Goal: Information Seeking & Learning: Learn about a topic

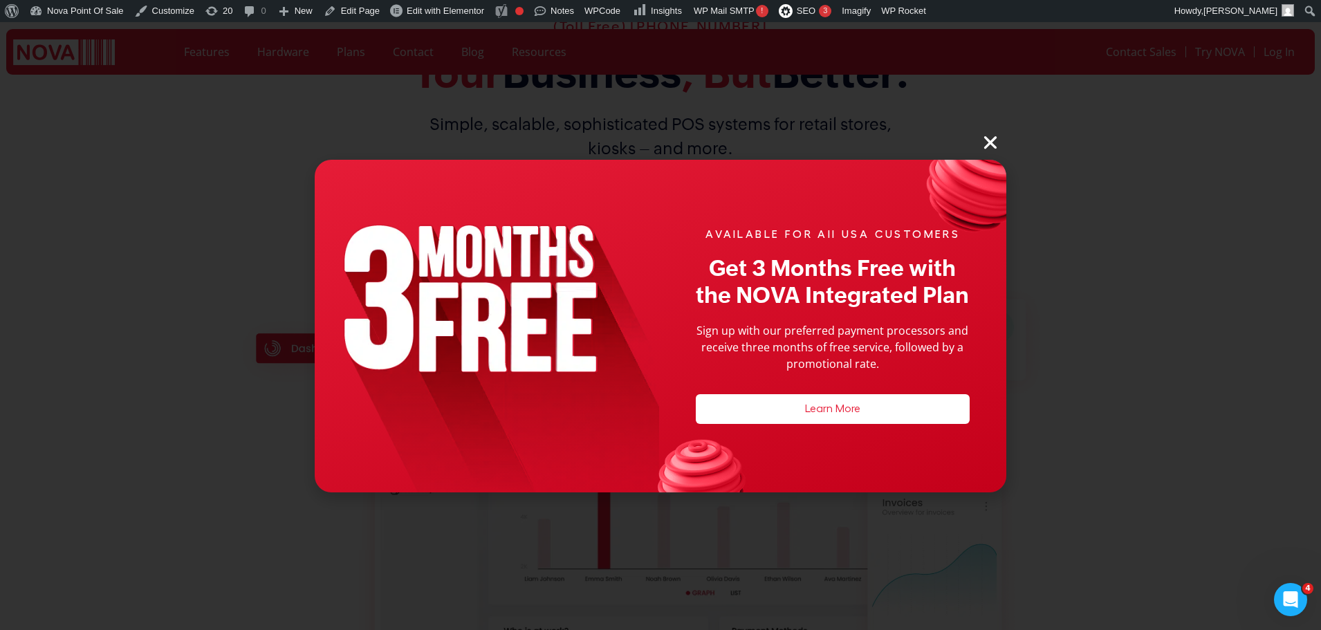
click at [983, 138] on icon "Close" at bounding box center [990, 142] width 18 height 18
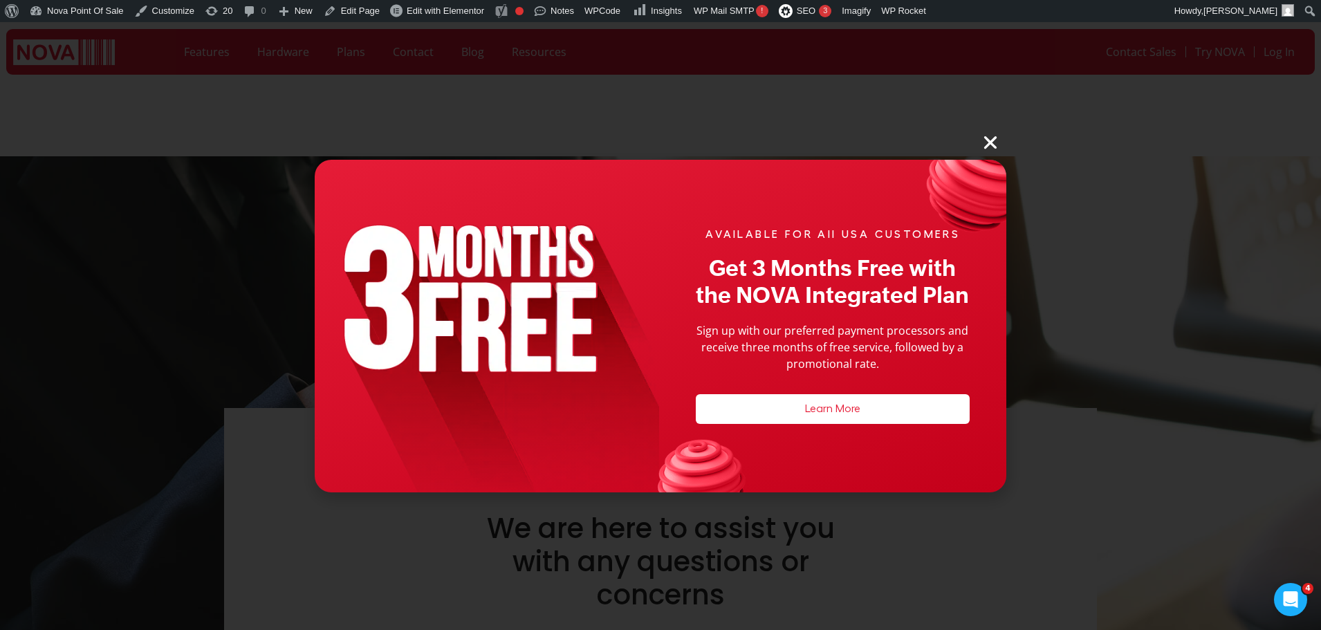
drag, startPoint x: 985, startPoint y: 138, endPoint x: 968, endPoint y: 140, distance: 16.8
click at [985, 138] on icon "Close" at bounding box center [990, 142] width 18 height 18
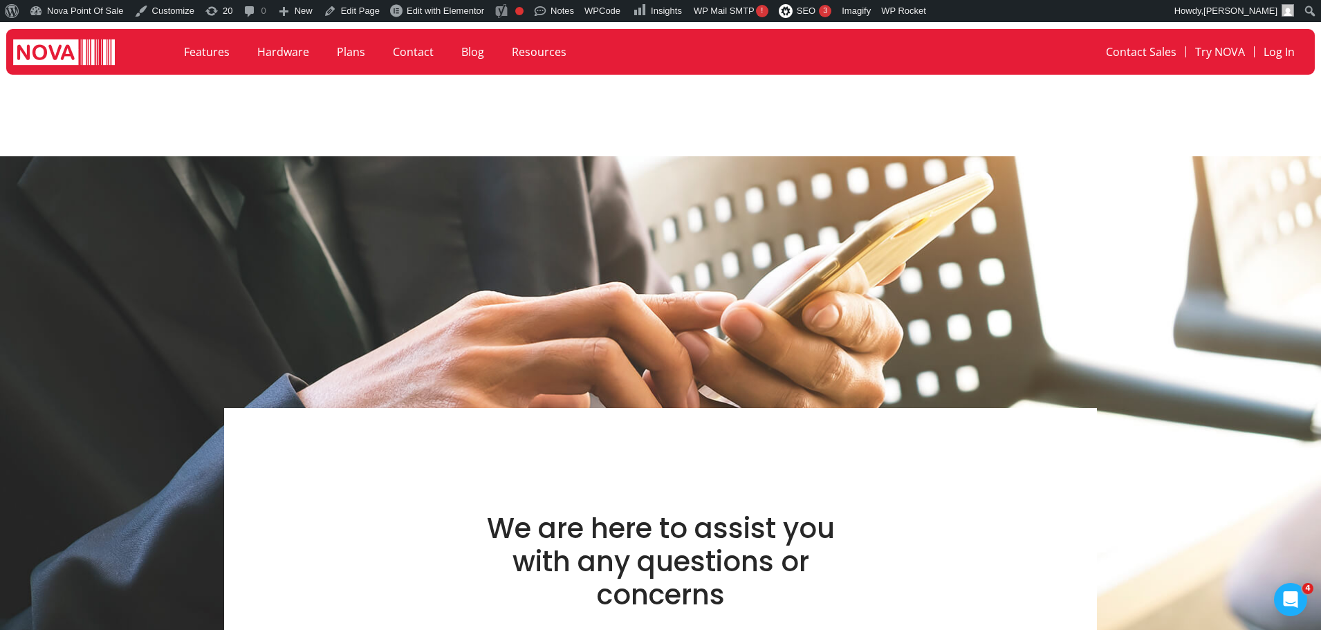
click at [202, 51] on link "Features" at bounding box center [206, 52] width 73 height 32
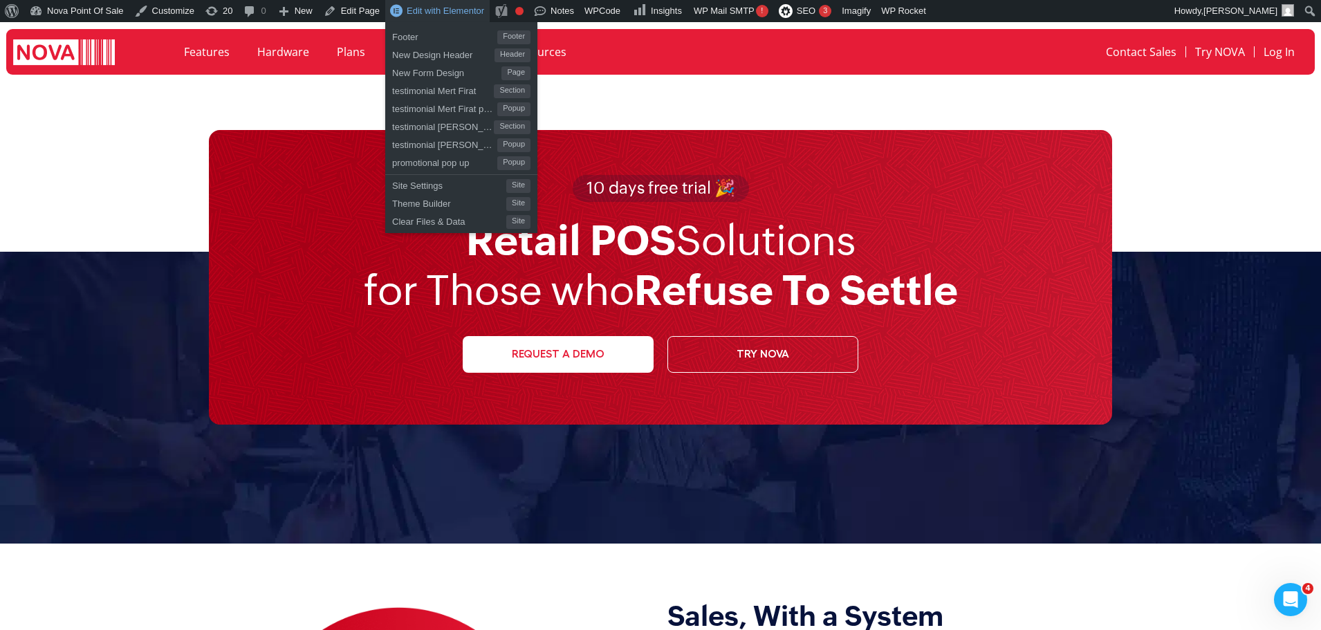
click at [436, 7] on span "Edit with Elementor" at bounding box center [445, 11] width 77 height 10
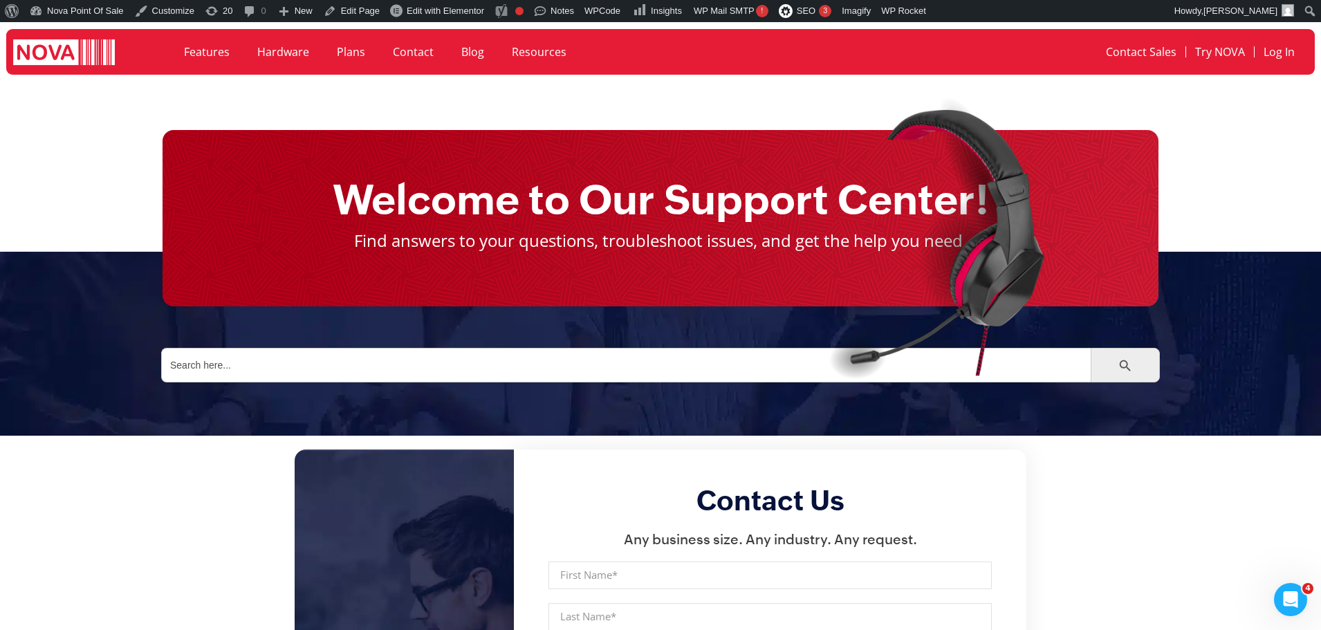
click at [725, 363] on div at bounding box center [942, 239] width 1016 height 311
click at [203, 353] on input "Search for:" at bounding box center [625, 365] width 929 height 35
click at [819, 364] on div at bounding box center [942, 239] width 1016 height 311
